Goal: Navigation & Orientation: Find specific page/section

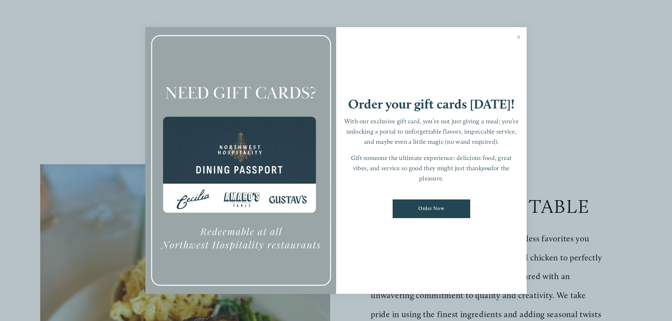
scroll to position [35, 0]
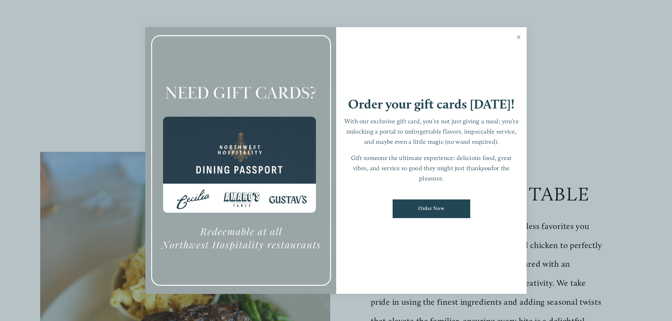
click at [521, 36] on link "Close" at bounding box center [518, 38] width 14 height 20
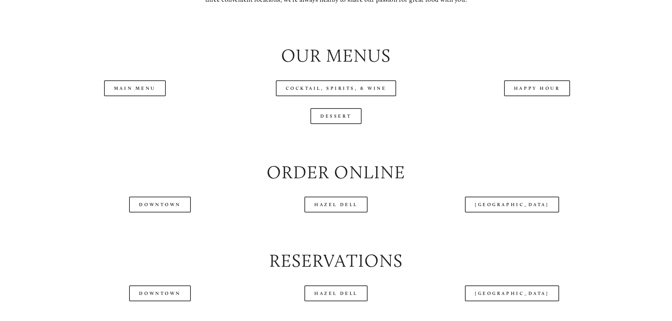
scroll to position [811, 0]
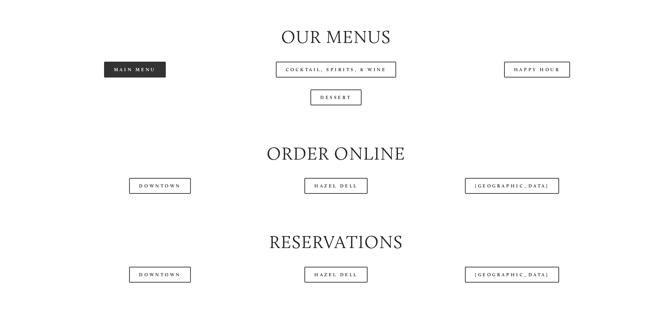
click at [141, 78] on link "Main Menu" at bounding box center [135, 70] width 62 height 16
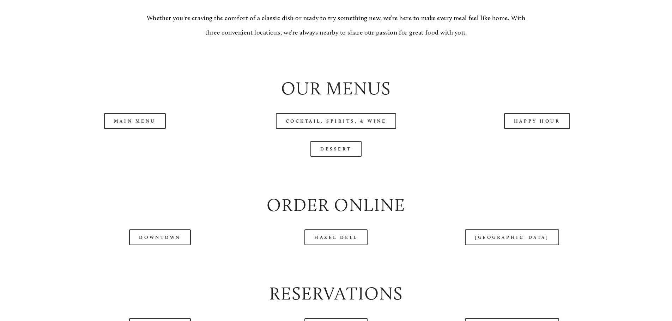
scroll to position [775, 0]
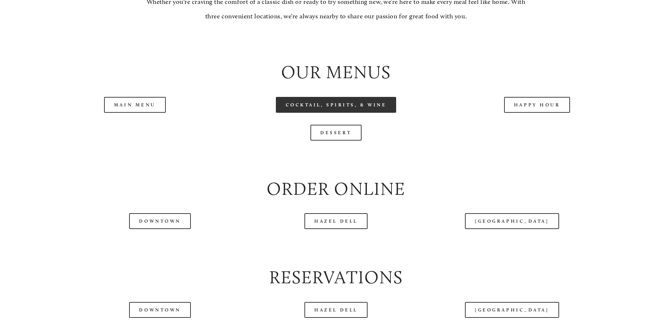
click at [336, 113] on link "Cocktail, Spirits, & Wine" at bounding box center [336, 105] width 121 height 16
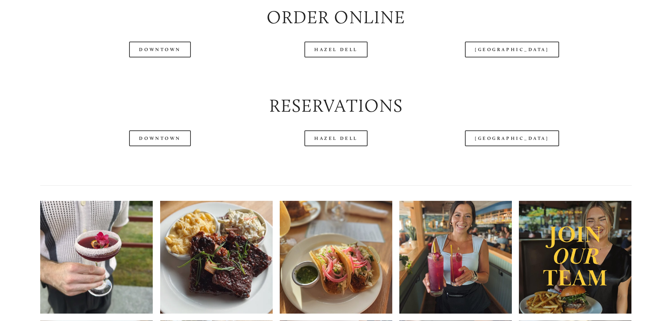
scroll to position [952, 0]
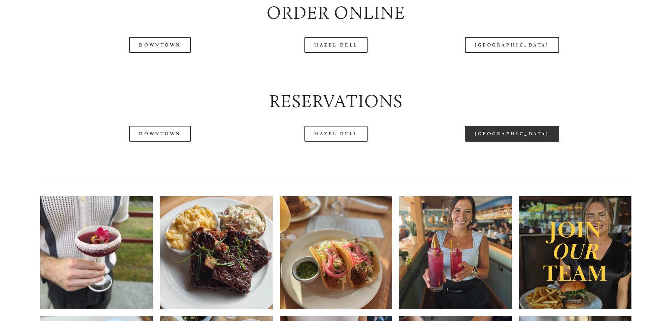
click at [512, 142] on link "[GEOGRAPHIC_DATA]" at bounding box center [512, 134] width 94 height 16
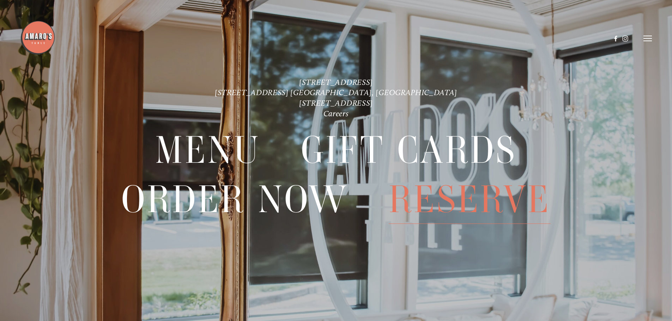
scroll to position [1781, 0]
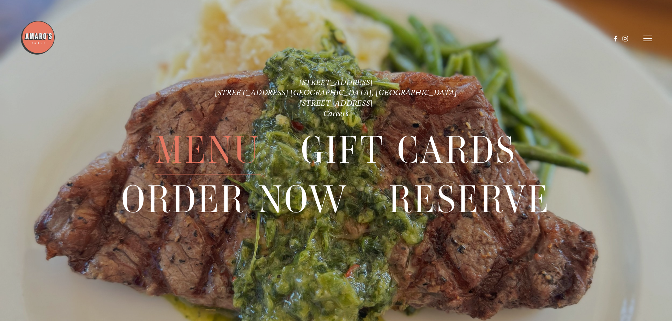
click at [646, 38] on line at bounding box center [647, 38] width 8 height 0
click at [572, 39] on span "Gallery" at bounding box center [572, 38] width 17 height 7
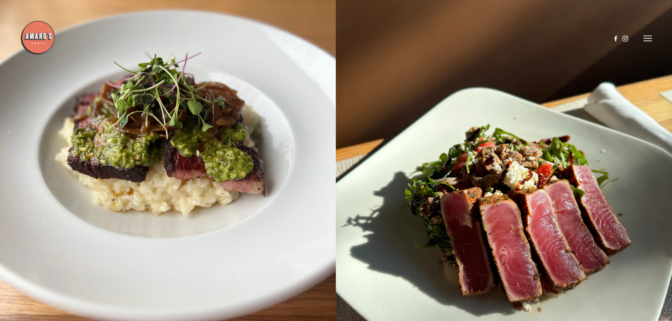
scroll to position [11421, 0]
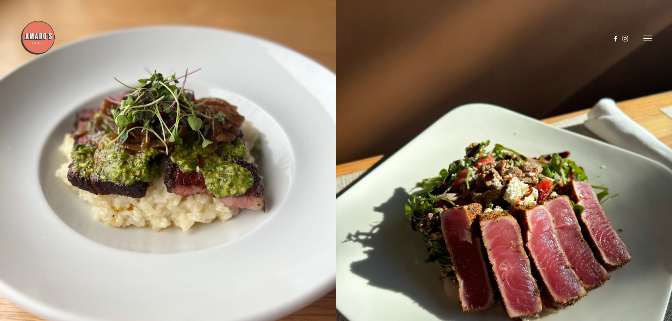
click at [647, 38] on line at bounding box center [647, 38] width 8 height 0
click at [500, 39] on span "Menu" at bounding box center [499, 38] width 14 height 7
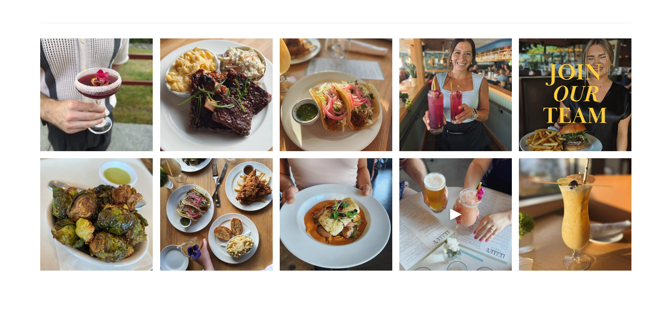
scroll to position [1128, 0]
